Goal: Information Seeking & Learning: Stay updated

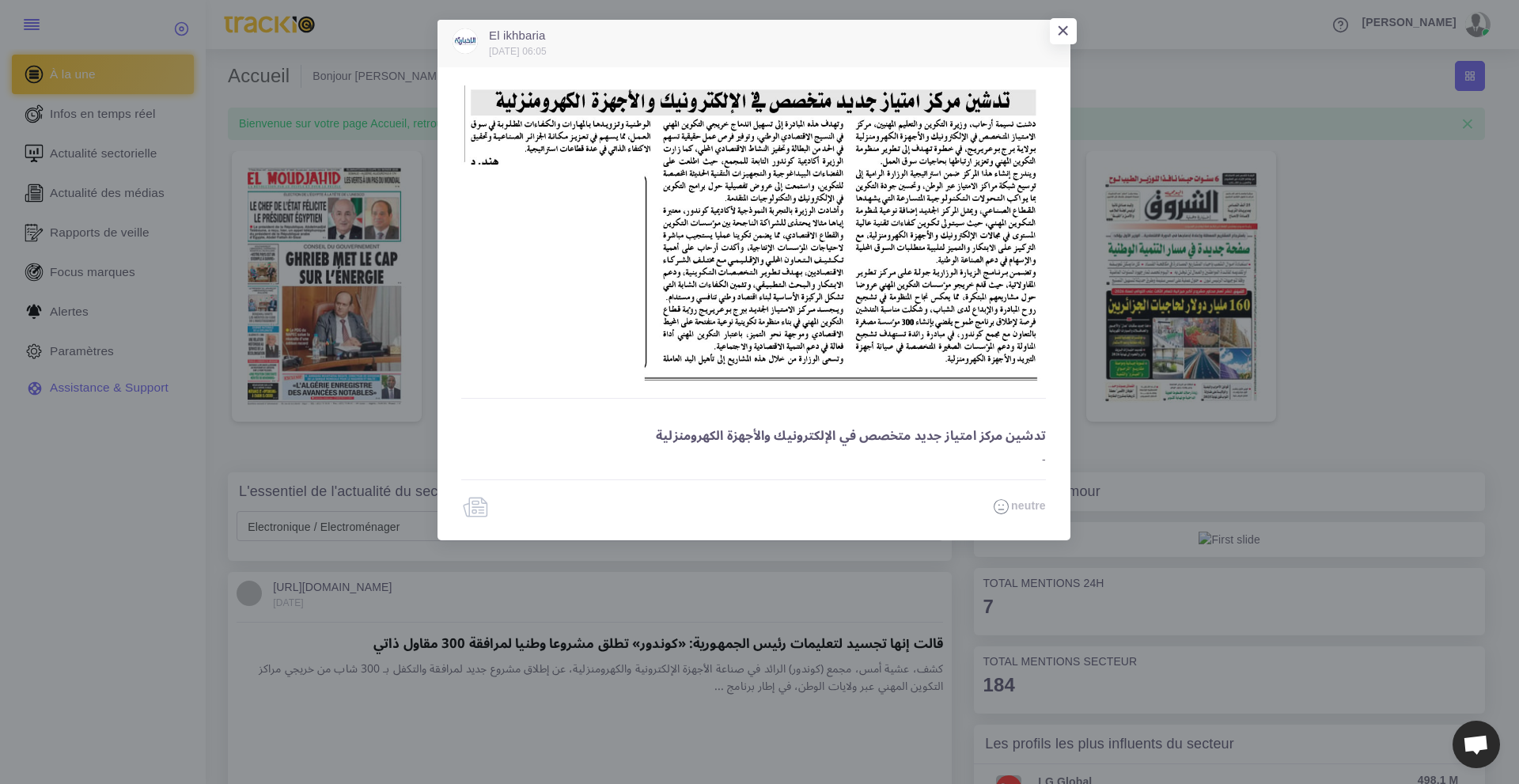
drag, startPoint x: 861, startPoint y: 461, endPoint x: 847, endPoint y: 471, distance: 17.2
click at [855, 463] on div "تدشين مركز امتياز جديد متخصص في الإلكترونيك والأجهزة الكهرومنزلية -" at bounding box center [753, 438] width 584 height 58
click at [802, 246] on img at bounding box center [753, 236] width 584 height 302
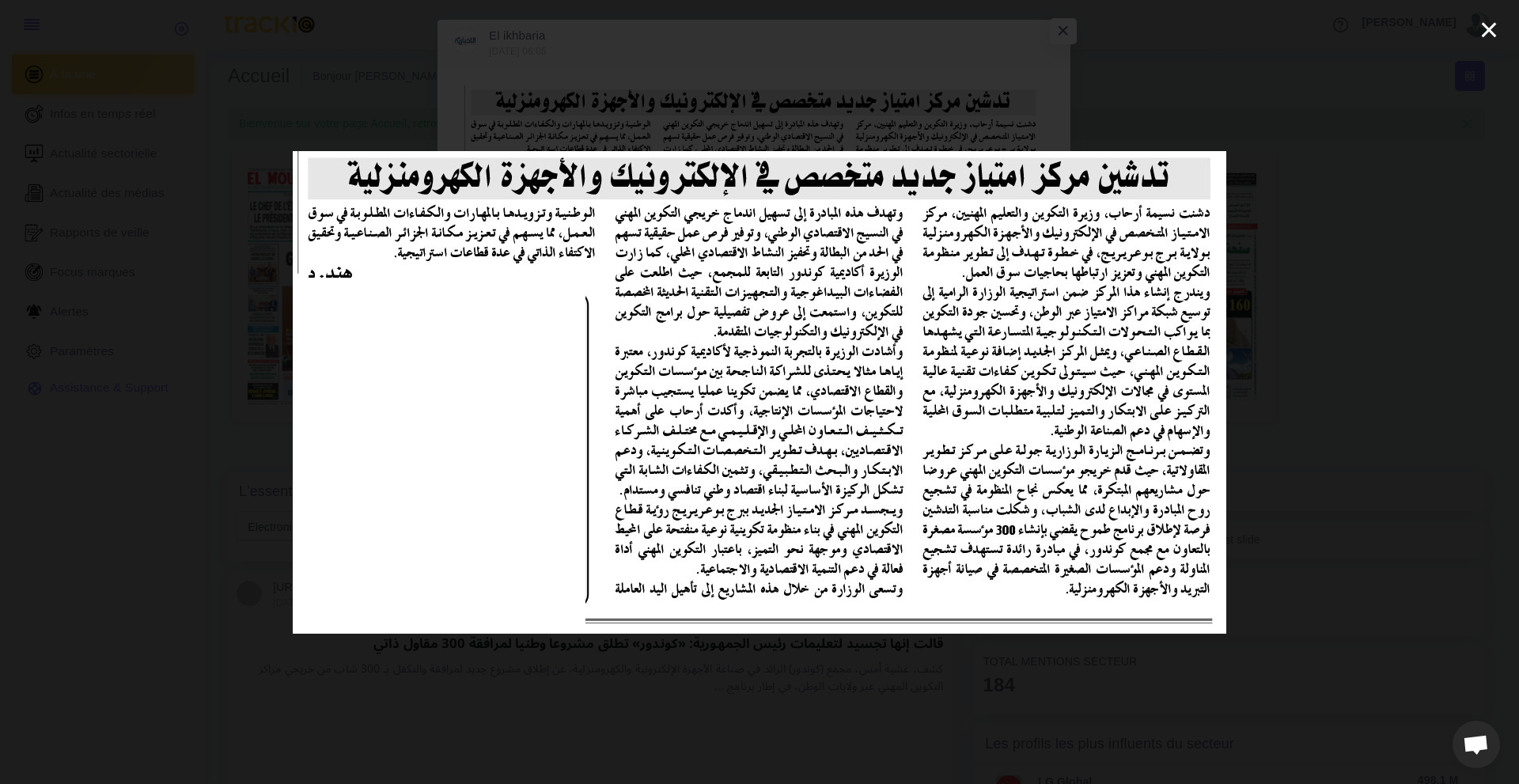
drag, startPoint x: 802, startPoint y: 246, endPoint x: 1083, endPoint y: 278, distance: 282.8
click at [1083, 278] on img at bounding box center [760, 392] width 934 height 483
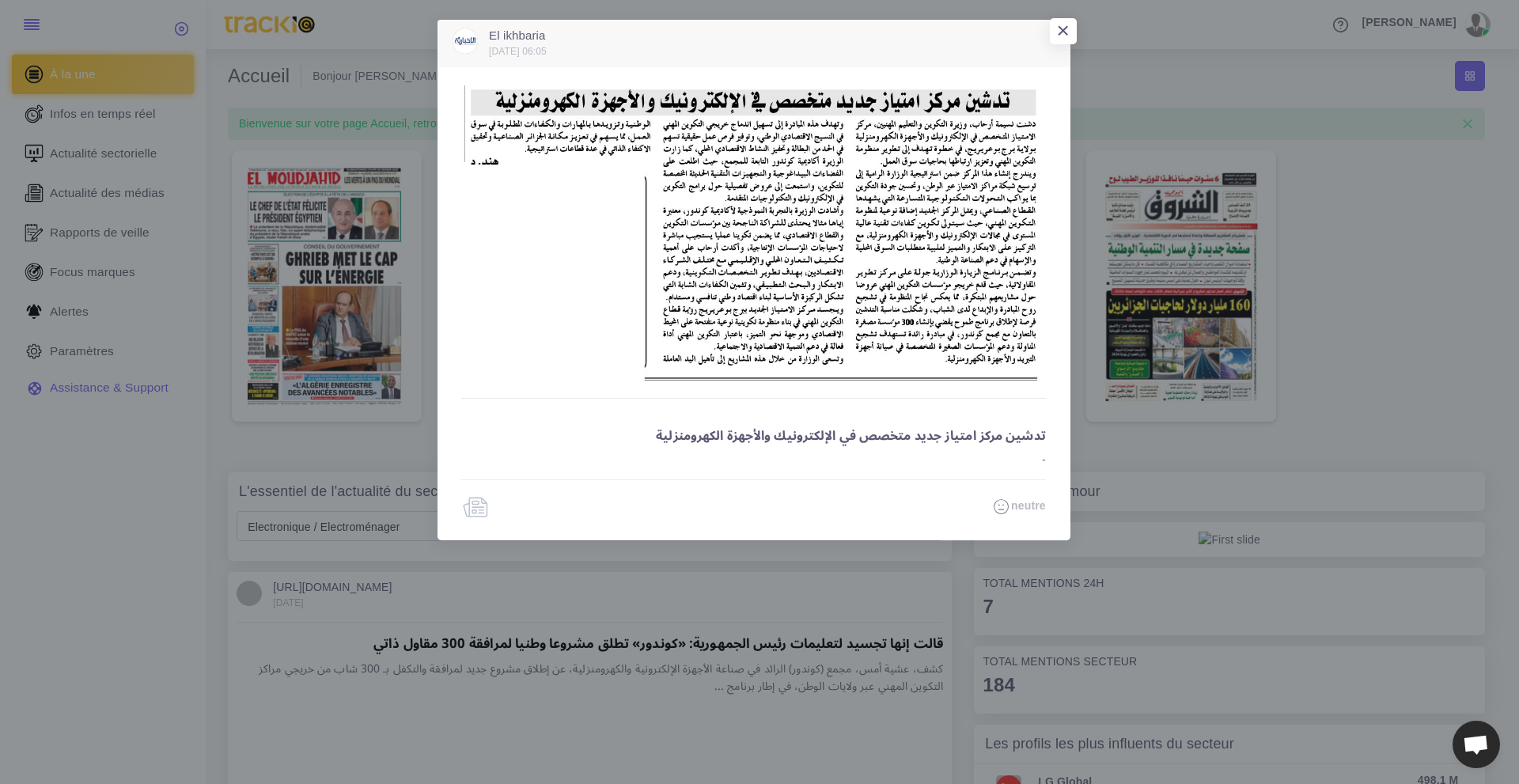
click at [1487, 24] on div "El ikhbaria 2025/10/09 06:05 × تدشين مركز امتياز جديد متخصص في الإلكترونيك والأ…" at bounding box center [760, 392] width 1519 height 784
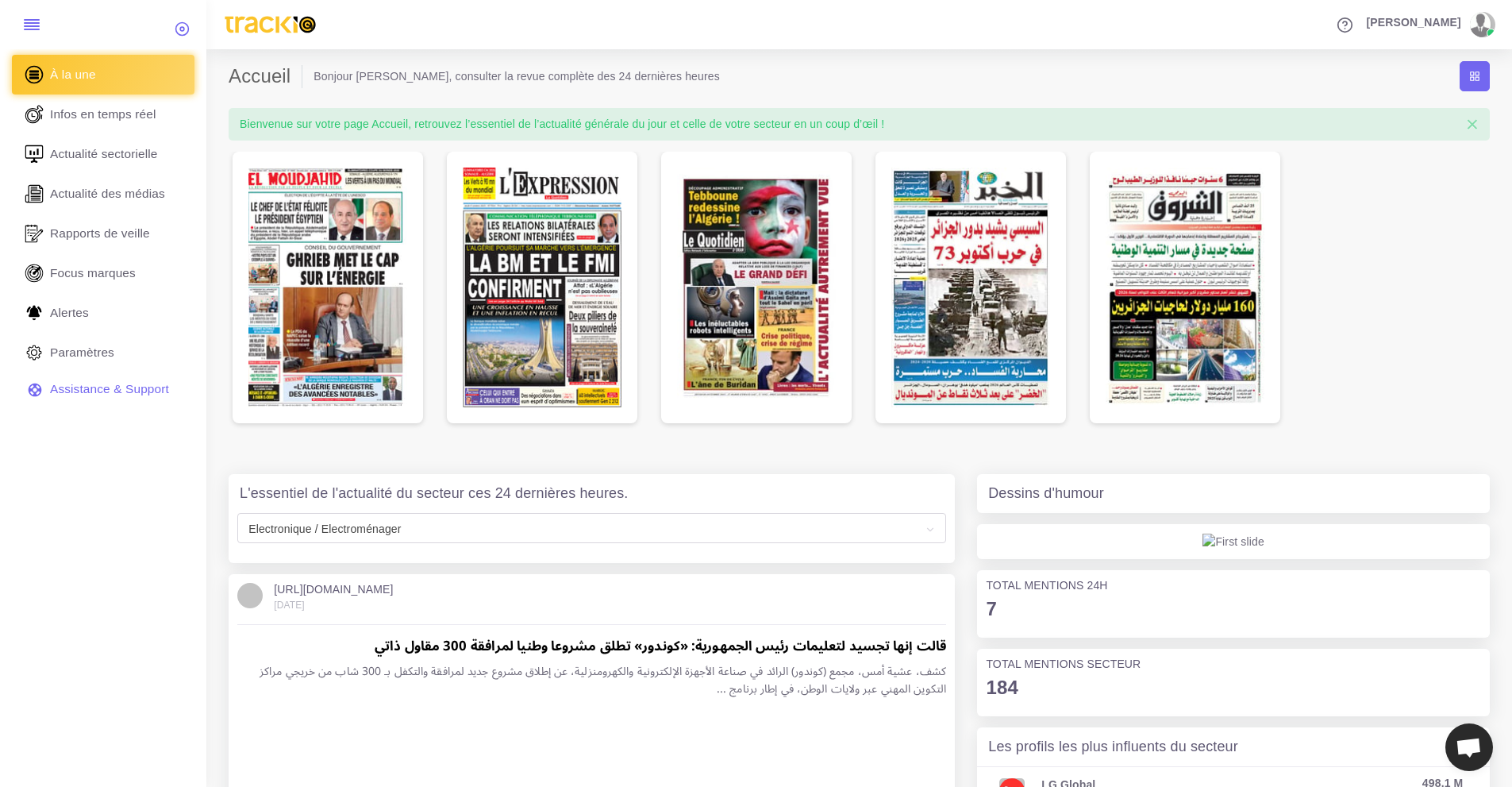
click at [1496, 28] on link "[PERSON_NAME]" at bounding box center [1429, 24] width 142 height 25
click at [151, 156] on span "Actualité sectorielle" at bounding box center [108, 154] width 108 height 17
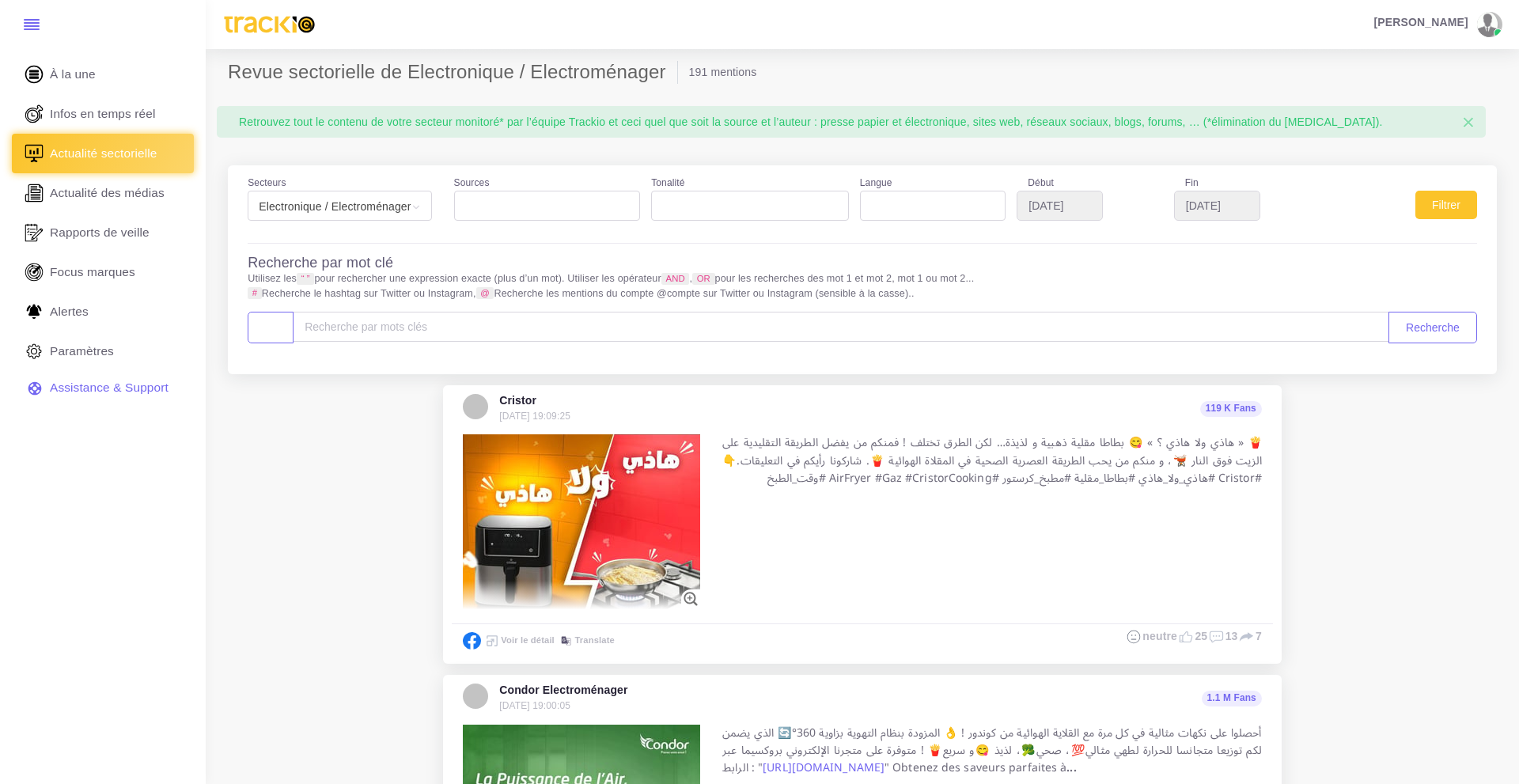
select select
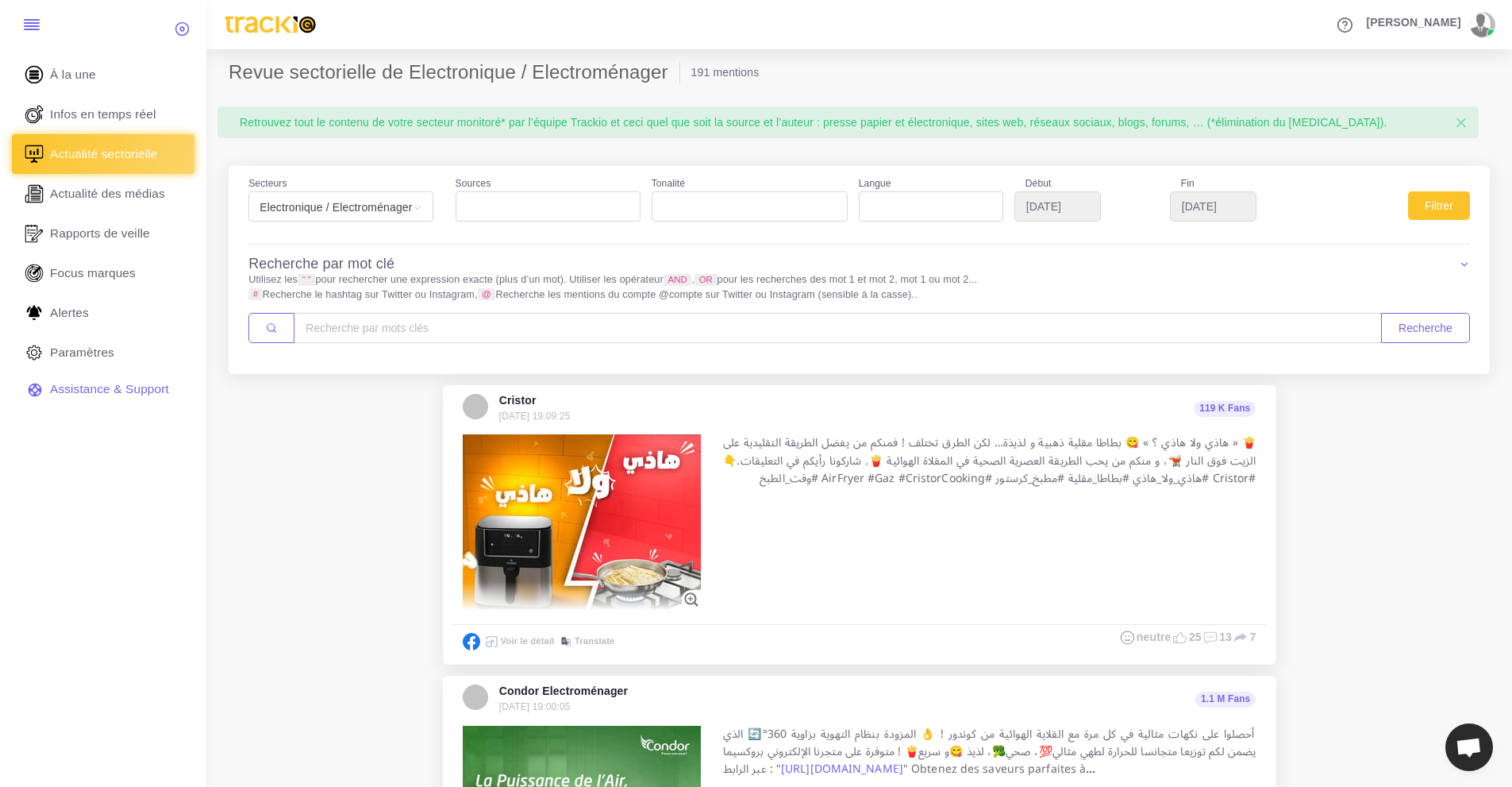
click at [495, 203] on ul at bounding box center [547, 203] width 184 height 22
select select "presseecrite"
click at [1446, 206] on button "Filtrer" at bounding box center [1440, 205] width 62 height 28
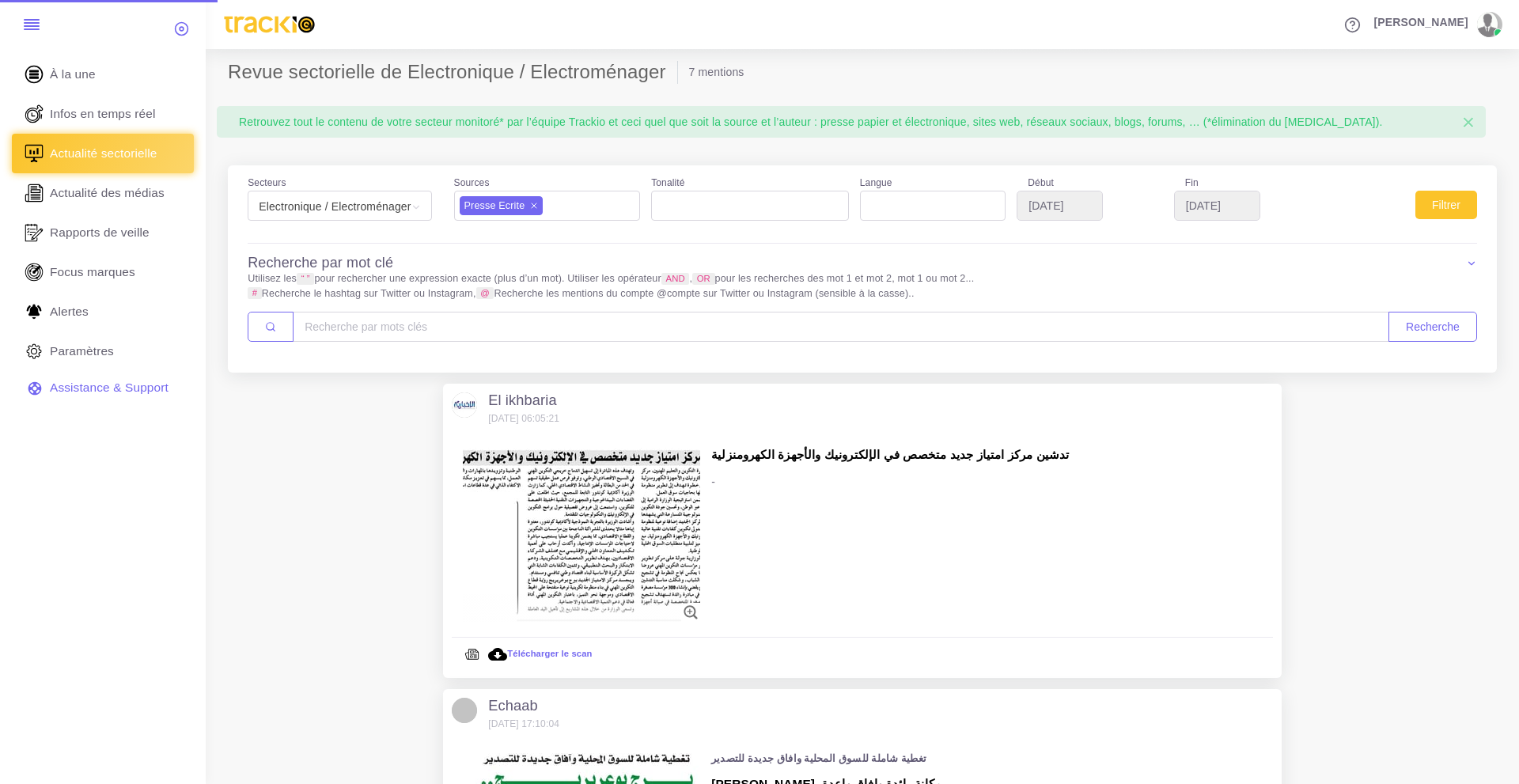
select select
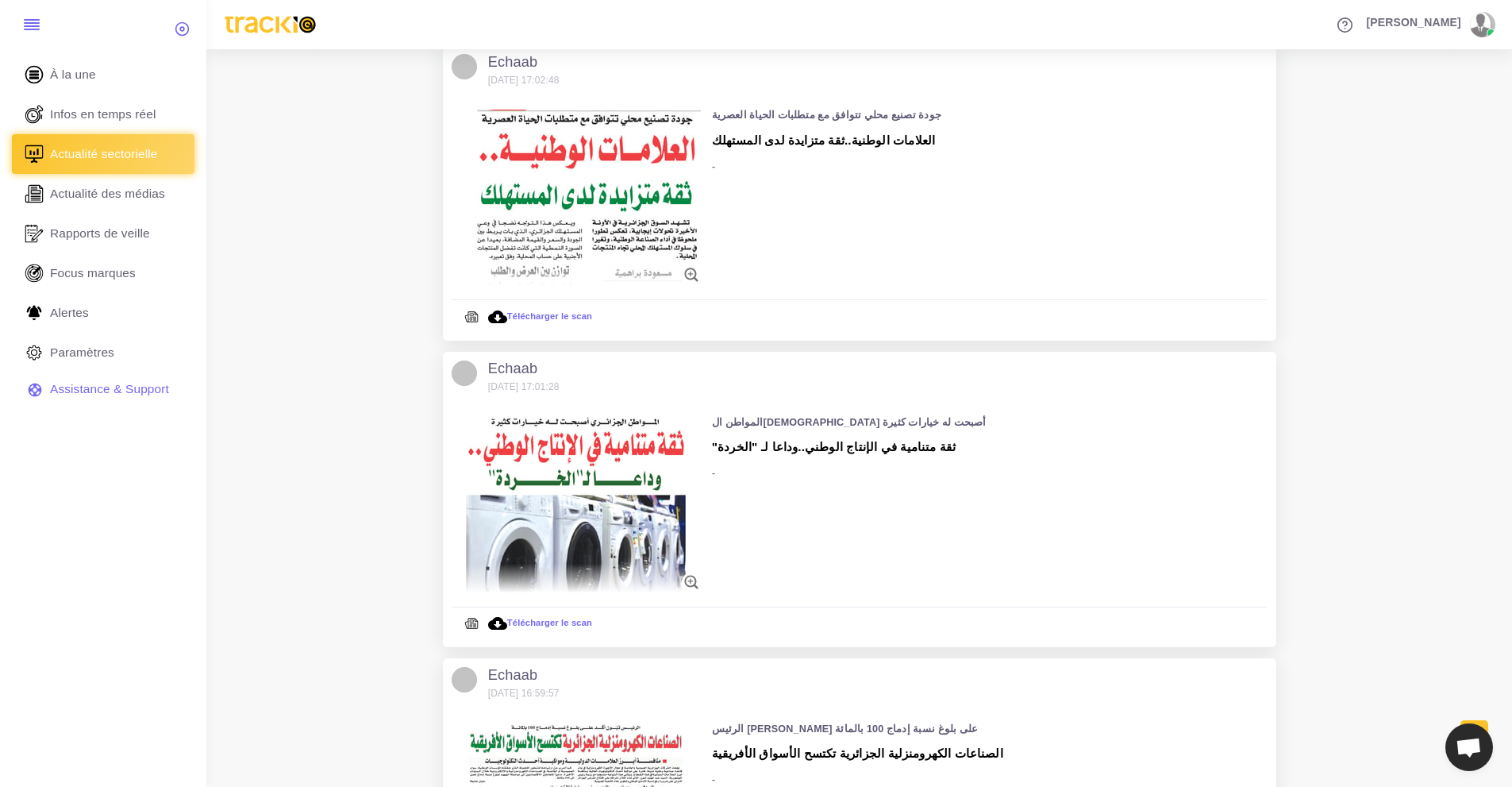
scroll to position [1196, 0]
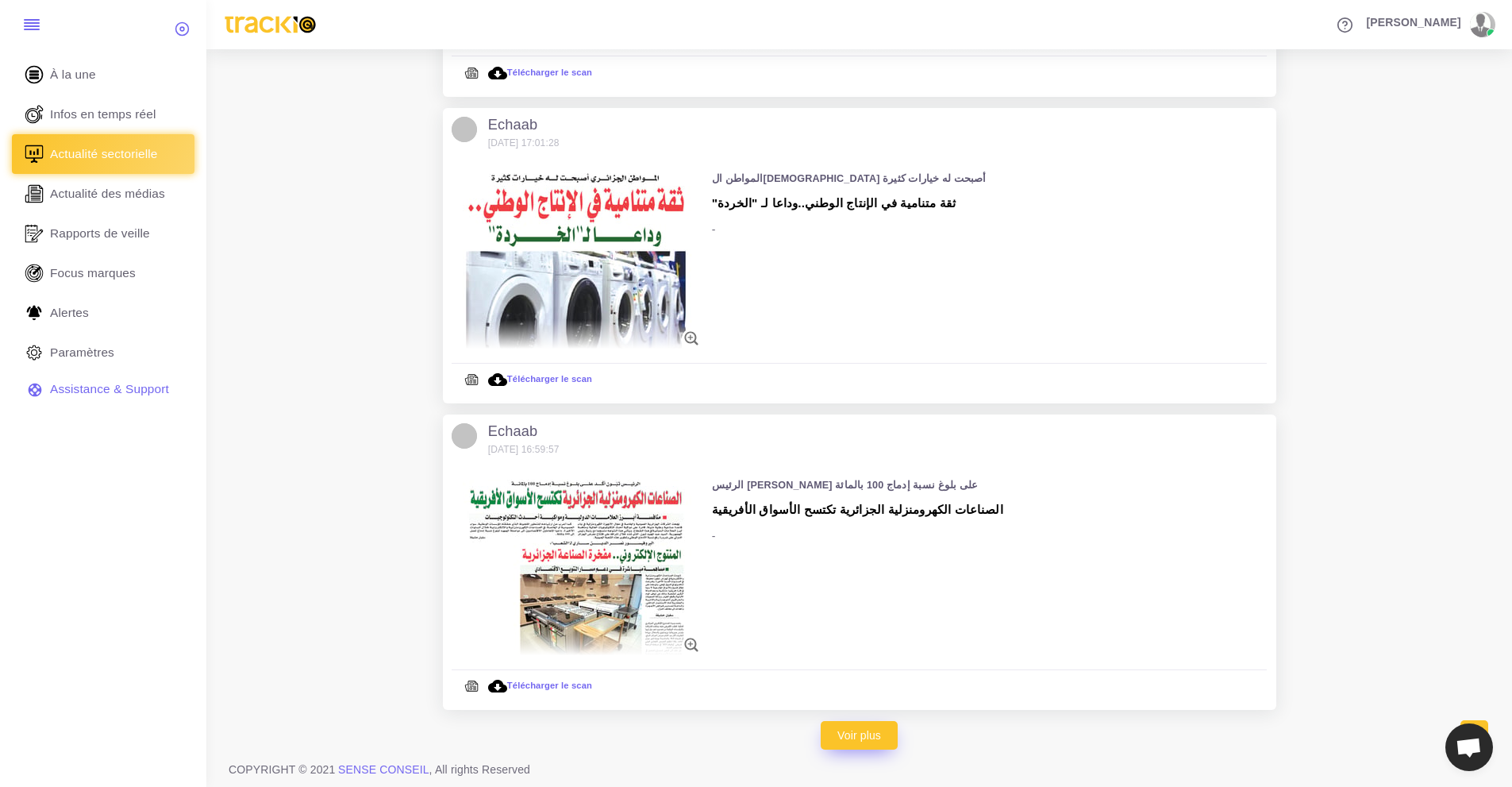
click at [872, 745] on link "Voir plus" at bounding box center [859, 734] width 77 height 28
click at [869, 737] on link "Voir plus" at bounding box center [859, 734] width 77 height 28
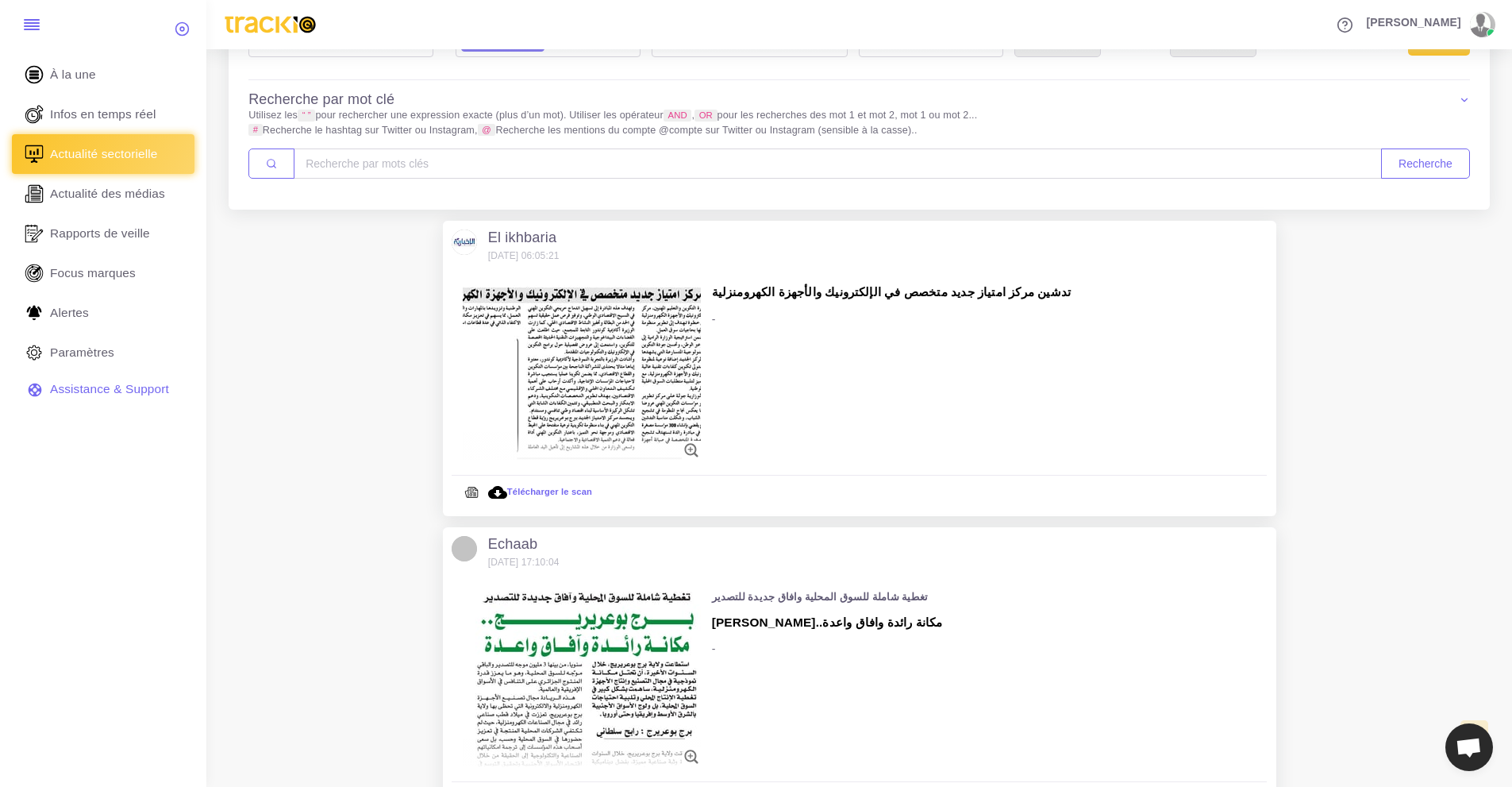
scroll to position [0, 0]
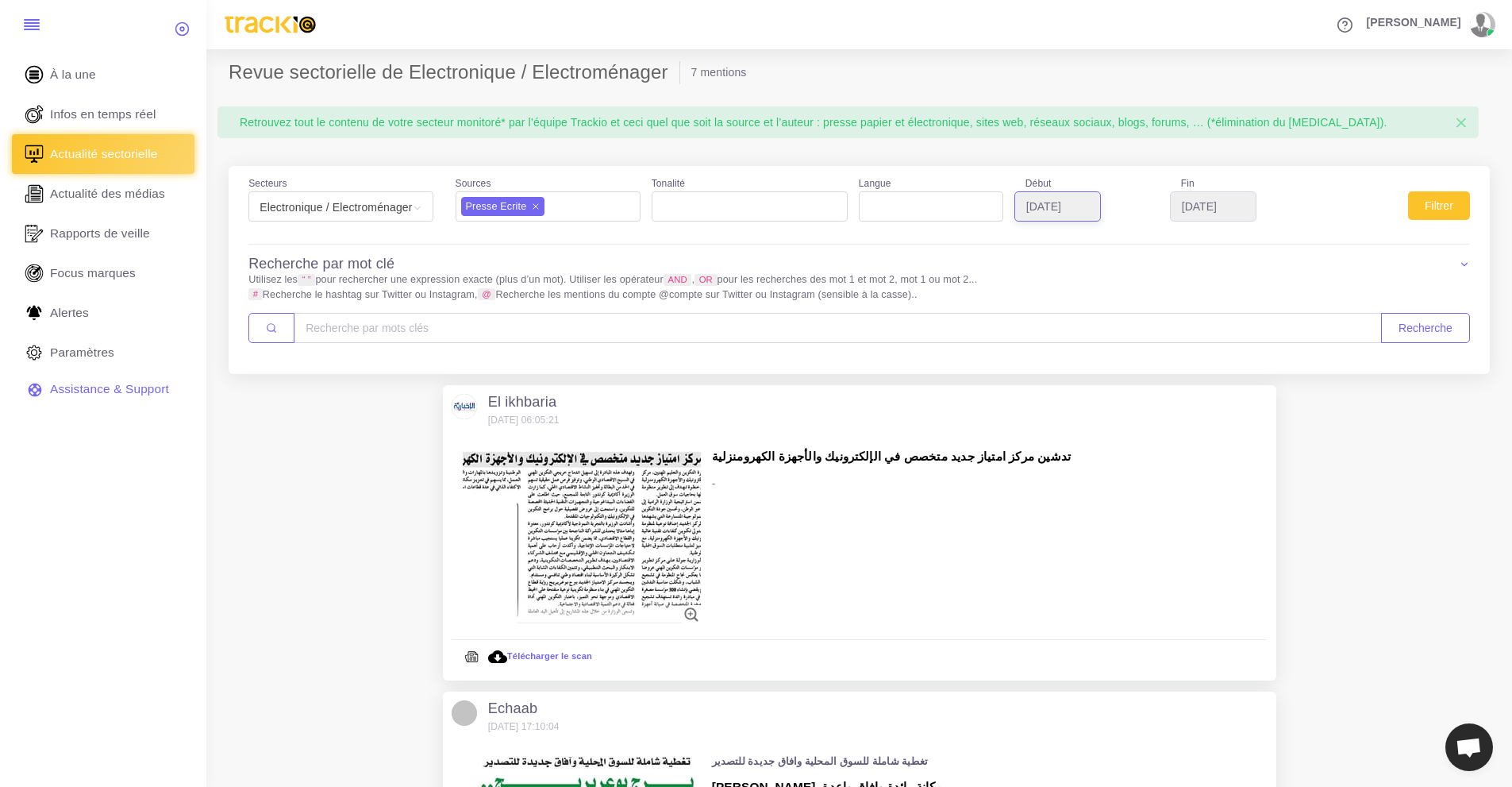
click at [1084, 209] on input "[DATE]" at bounding box center [1058, 206] width 86 height 30
type input "2025-09-01"
click at [1444, 205] on button "Filtrer" at bounding box center [1440, 205] width 62 height 28
select select
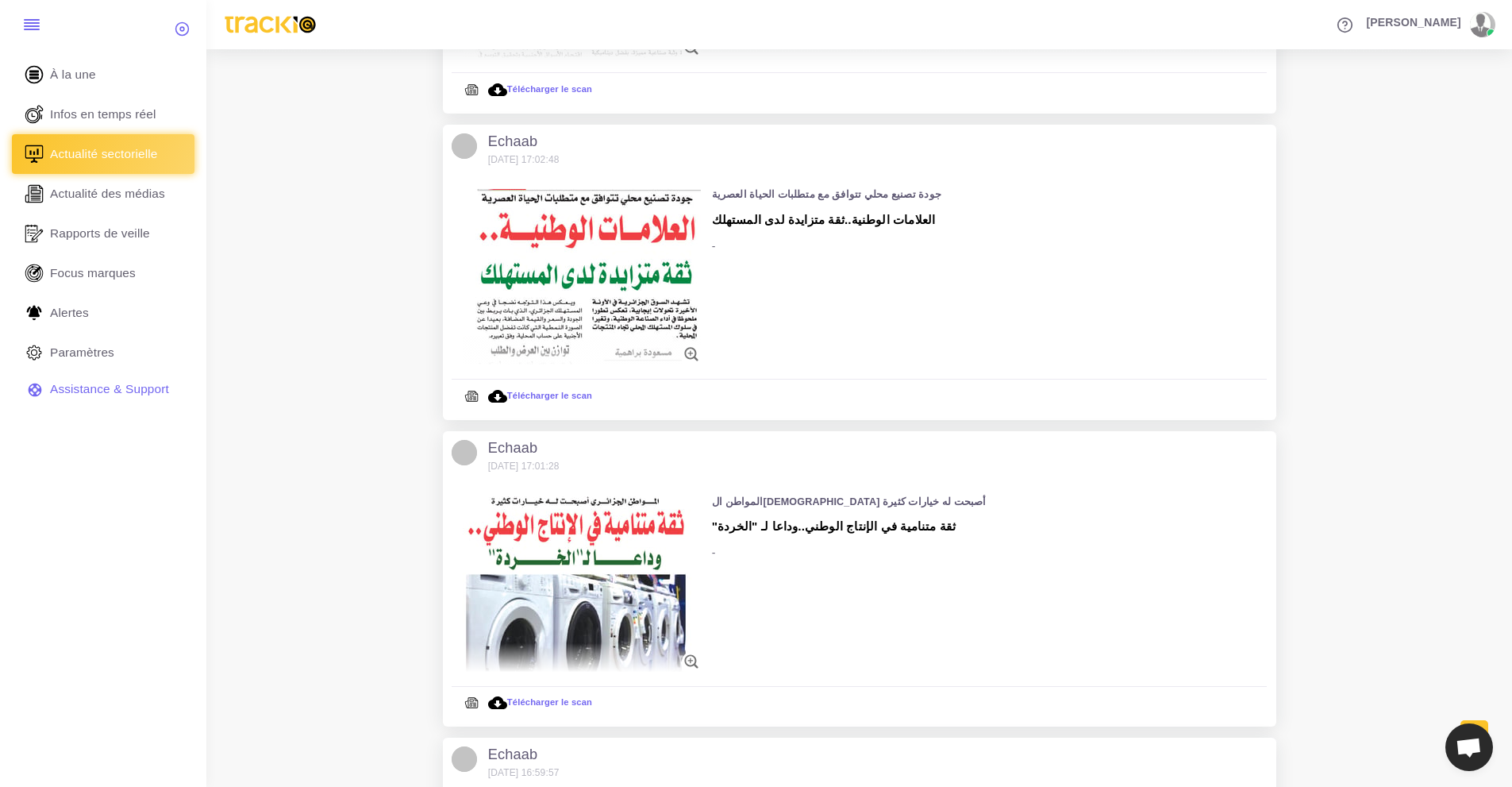
scroll to position [1196, 0]
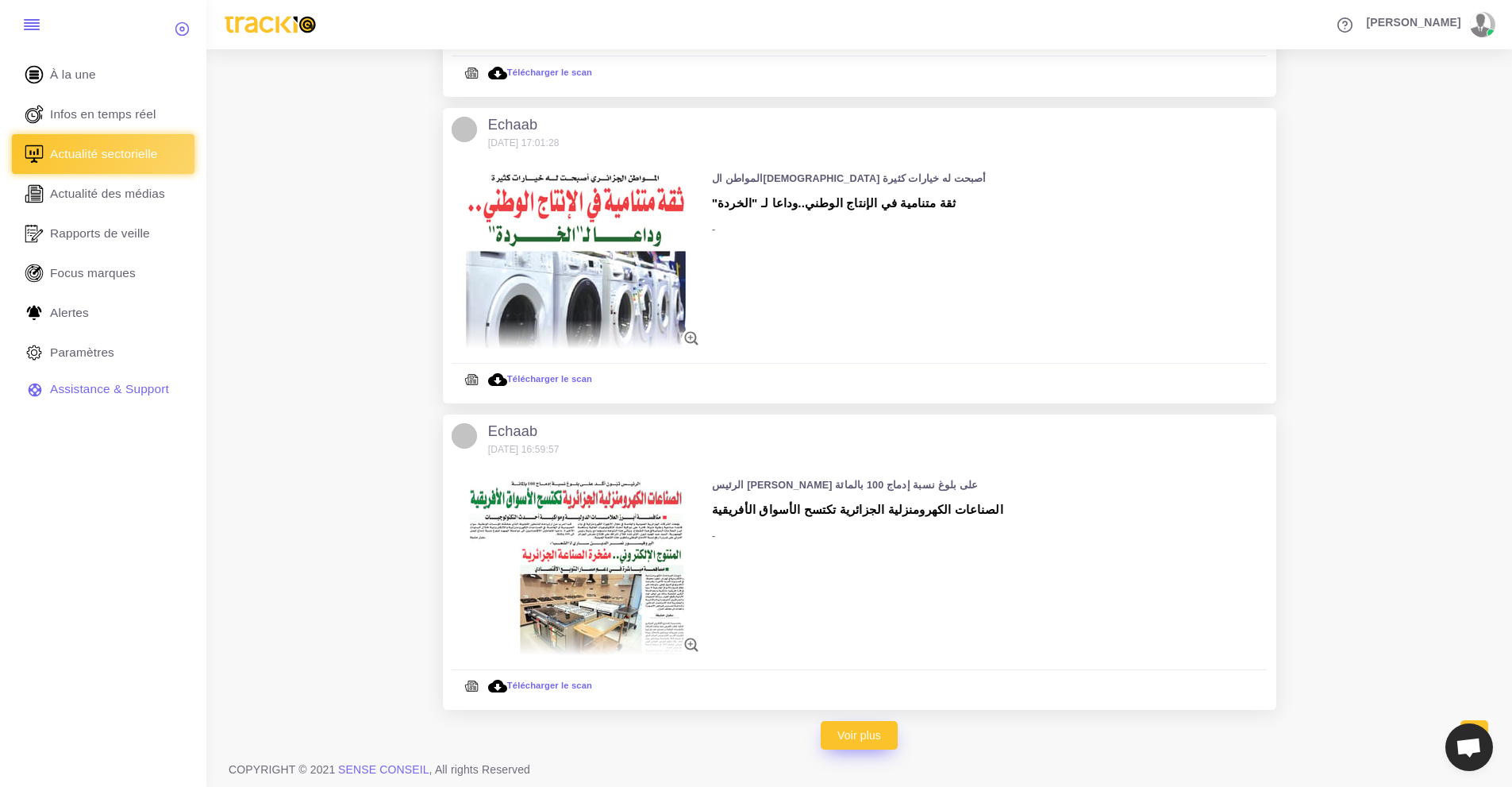
click at [867, 739] on link "Voir plus" at bounding box center [859, 734] width 77 height 28
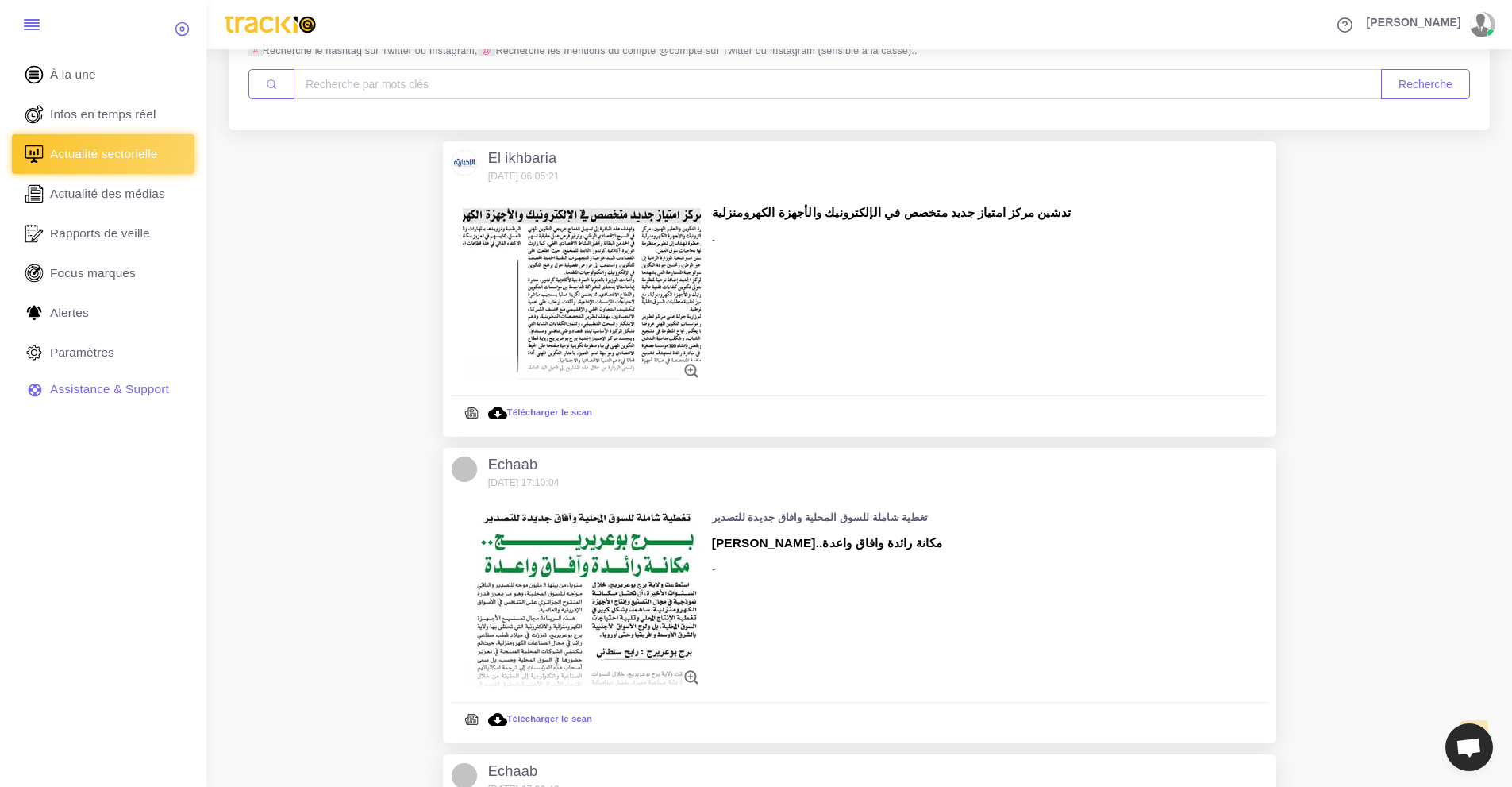
scroll to position [0, 0]
